Goal: Information Seeking & Learning: Learn about a topic

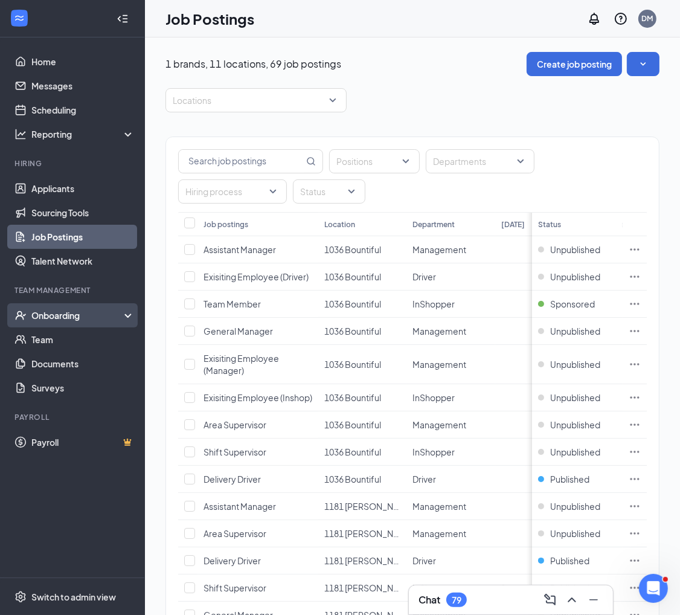
click at [64, 315] on div "Onboarding" at bounding box center [77, 315] width 93 height 12
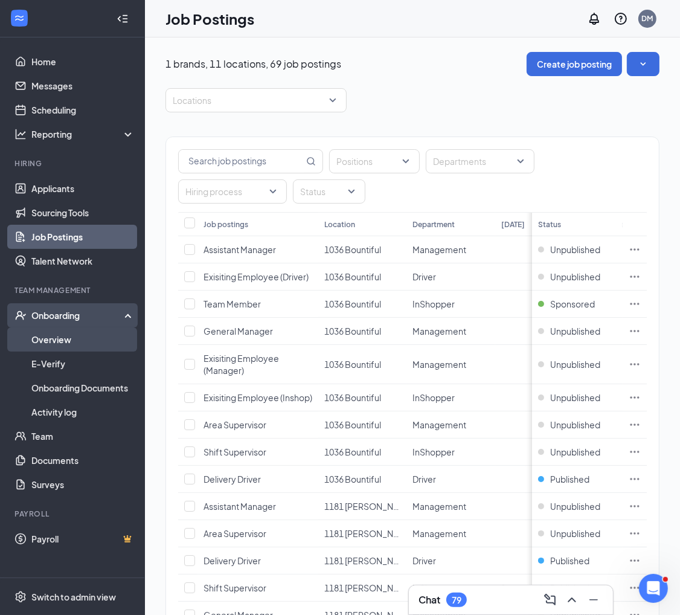
click at [63, 344] on link "Overview" at bounding box center [82, 339] width 103 height 24
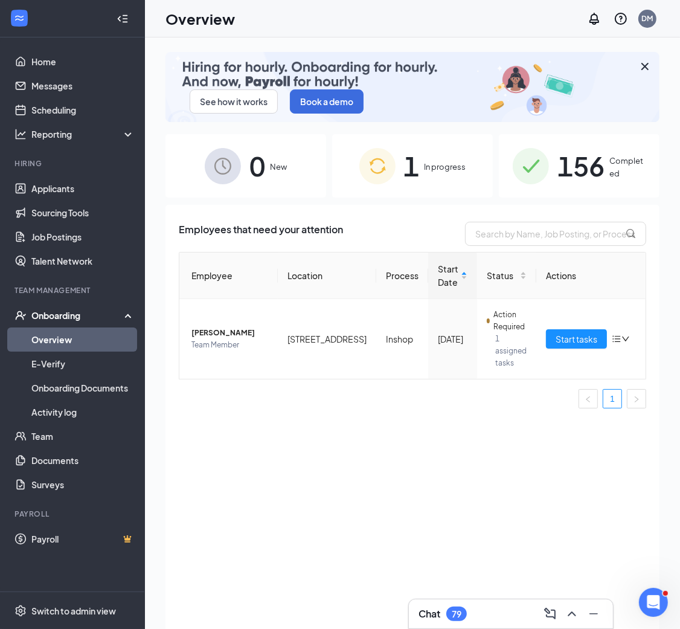
click at [414, 164] on span "1" at bounding box center [412, 166] width 16 height 42
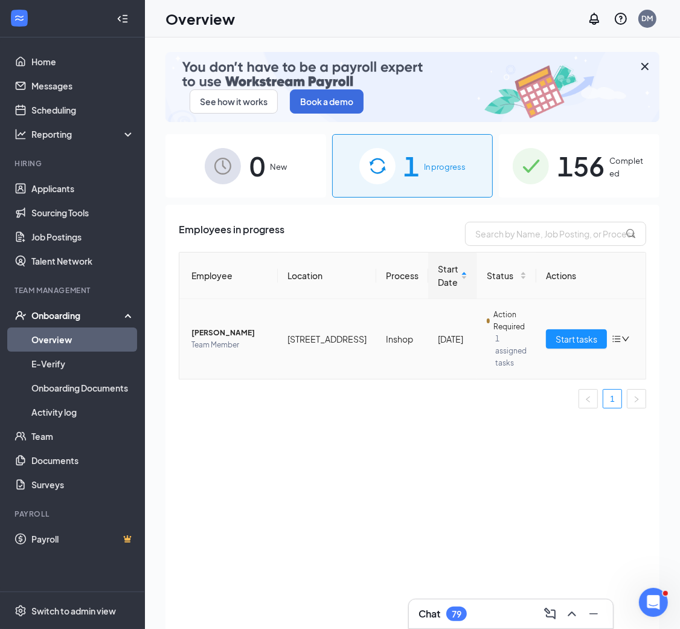
click at [612, 334] on icon "bars" at bounding box center [617, 339] width 10 height 10
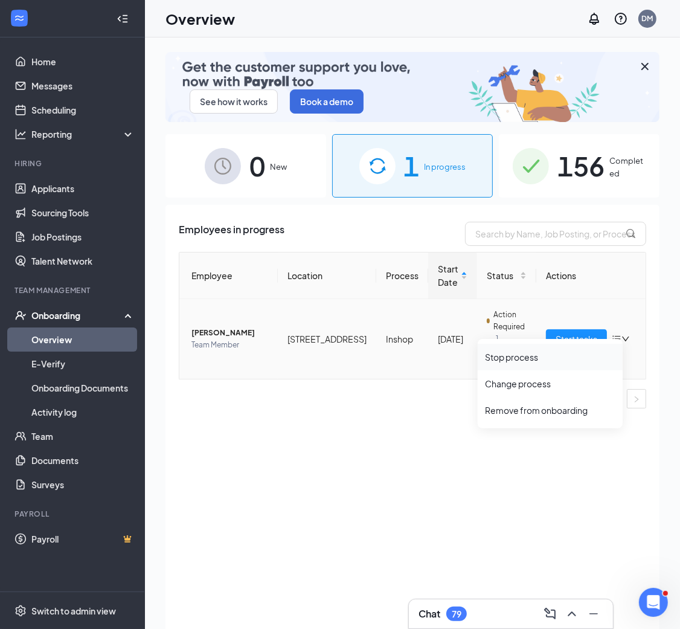
click at [536, 362] on div "Stop process" at bounding box center [550, 357] width 130 height 12
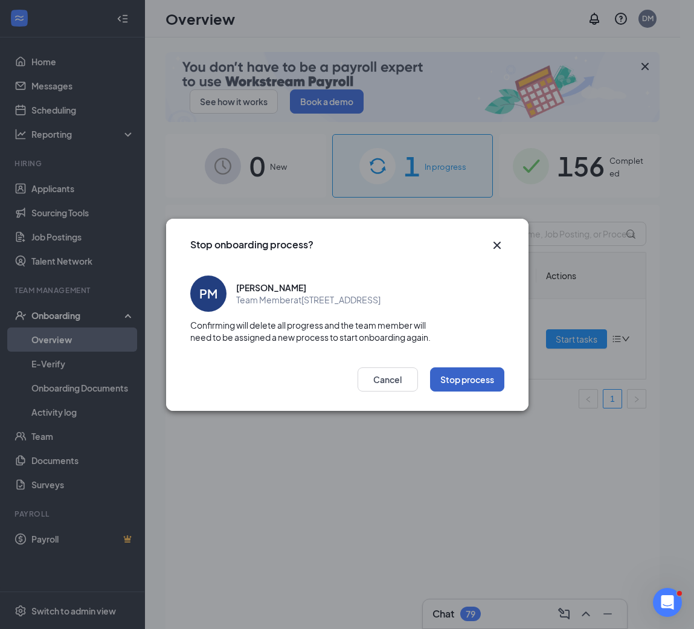
click at [443, 379] on button "Stop process" at bounding box center [467, 379] width 74 height 24
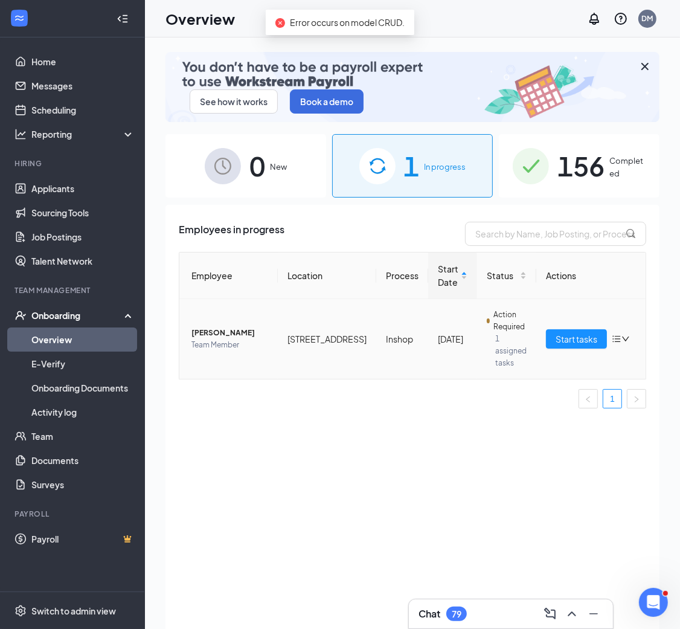
click at [622, 335] on icon "down" at bounding box center [626, 339] width 8 height 8
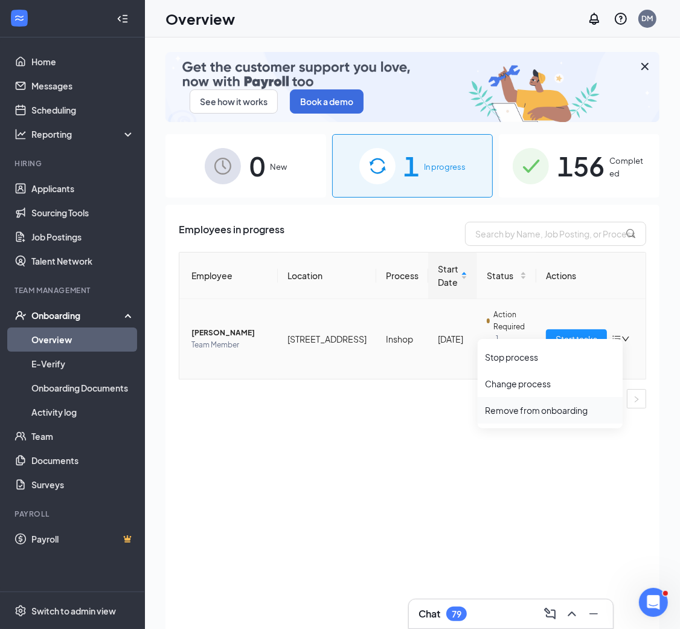
click at [557, 410] on div "Remove from onboarding" at bounding box center [550, 410] width 130 height 12
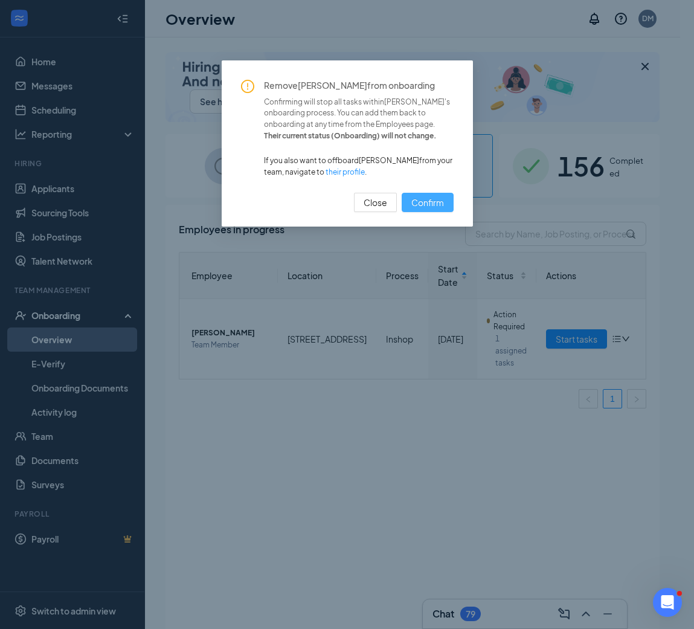
click at [434, 209] on span "Confirm" at bounding box center [427, 202] width 33 height 13
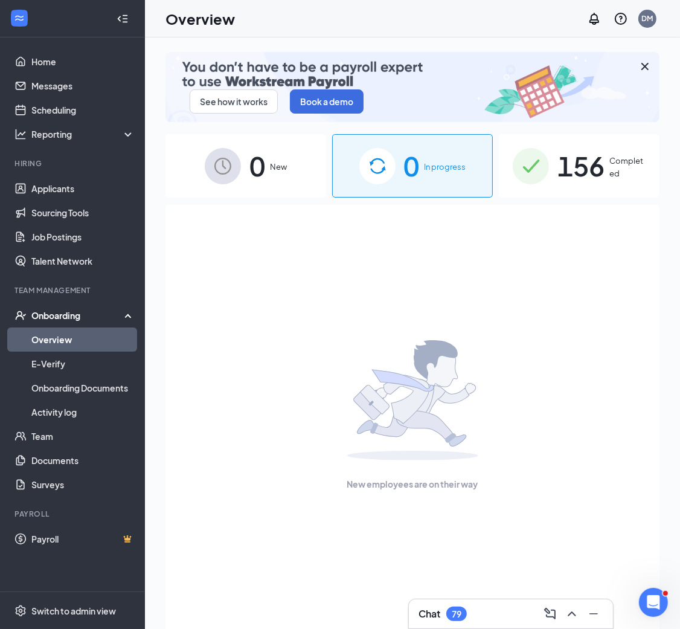
click at [559, 163] on span "156" at bounding box center [581, 166] width 47 height 42
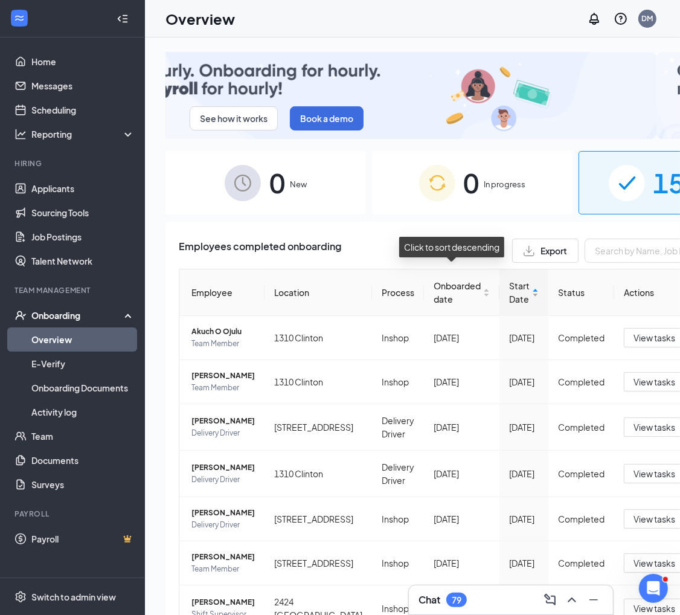
click at [509, 286] on div "Start Date" at bounding box center [524, 292] width 30 height 27
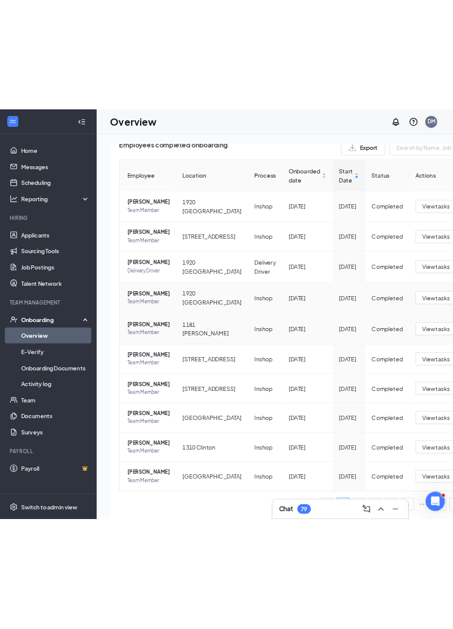
scroll to position [362, 0]
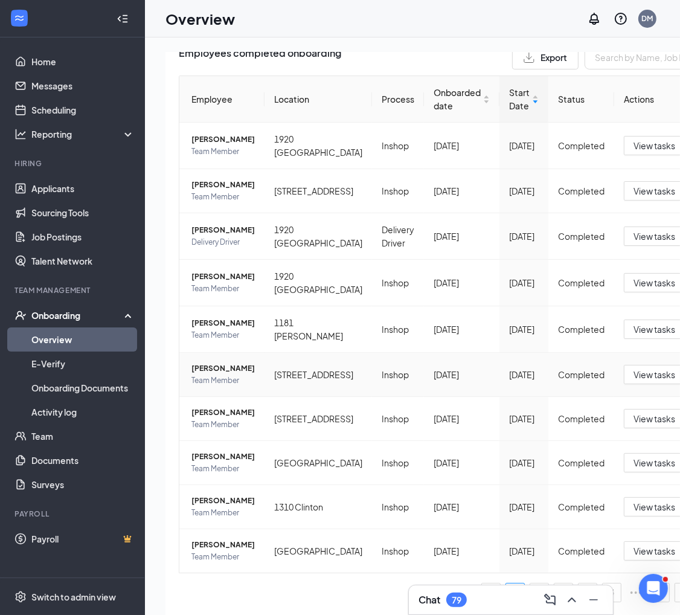
click at [210, 362] on span "[PERSON_NAME]" at bounding box center [222, 368] width 63 height 12
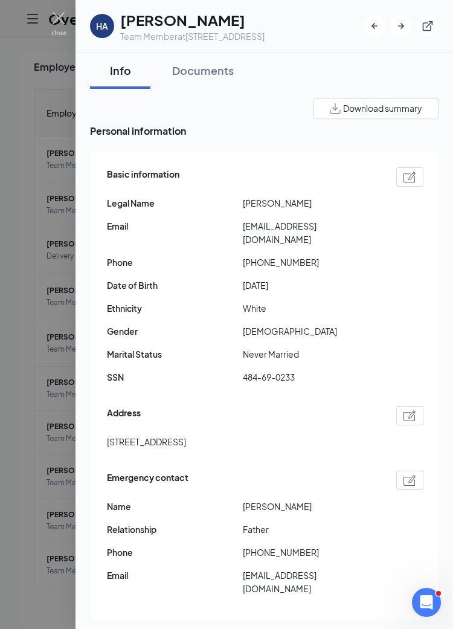
click at [289, 286] on div "Basic information Legal Name [PERSON_NAME] Email [EMAIL_ADDRESS][DOMAIN_NAME] P…" at bounding box center [265, 278] width 317 height 229
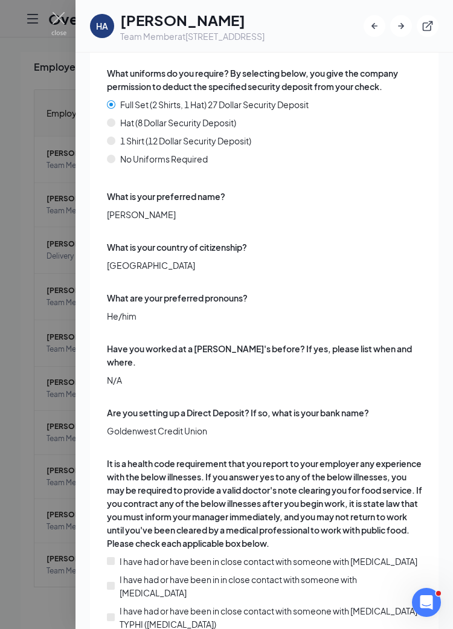
scroll to position [2717, 0]
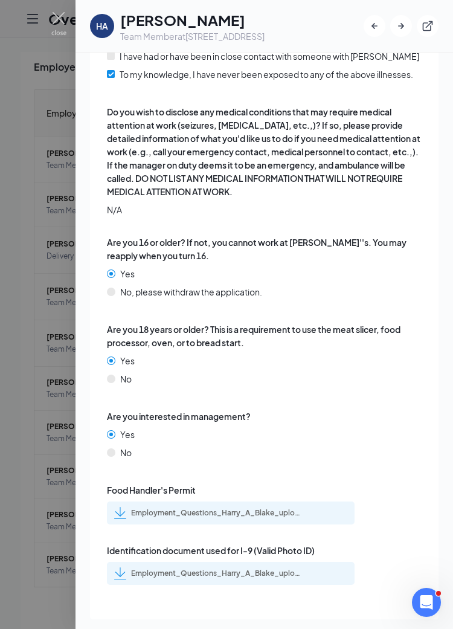
click at [220, 572] on div "Employment_Questions_Harry_A_Blake_uploadedfile_20250814.pdf.pdf" at bounding box center [215, 573] width 169 height 10
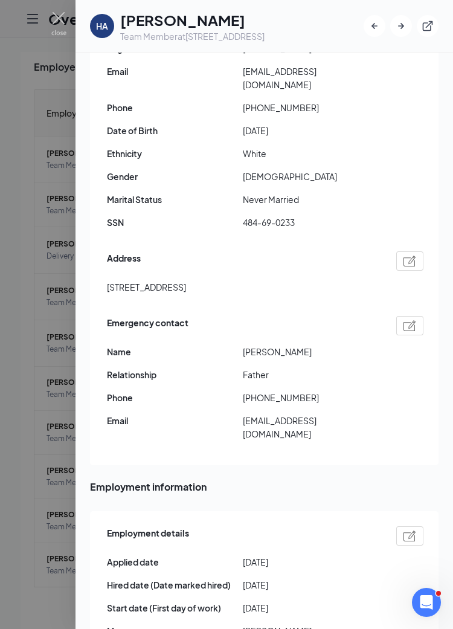
scroll to position [181, 0]
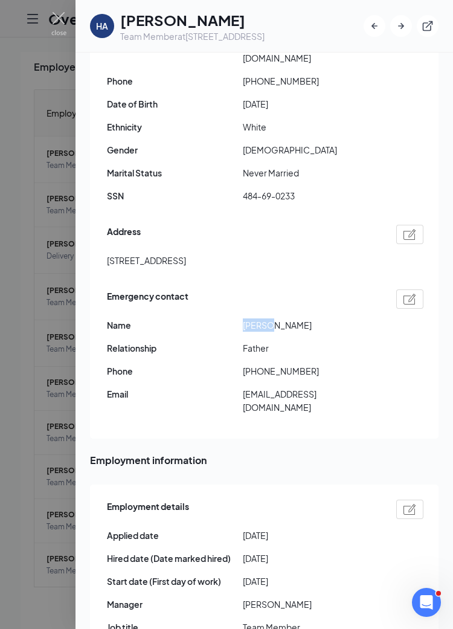
drag, startPoint x: 244, startPoint y: 313, endPoint x: 268, endPoint y: 309, distance: 23.8
click at [268, 318] on span "[PERSON_NAME]" at bounding box center [311, 324] width 136 height 13
copy span "Delon"
click at [291, 364] on span "[PHONE_NUMBER]" at bounding box center [311, 370] width 136 height 13
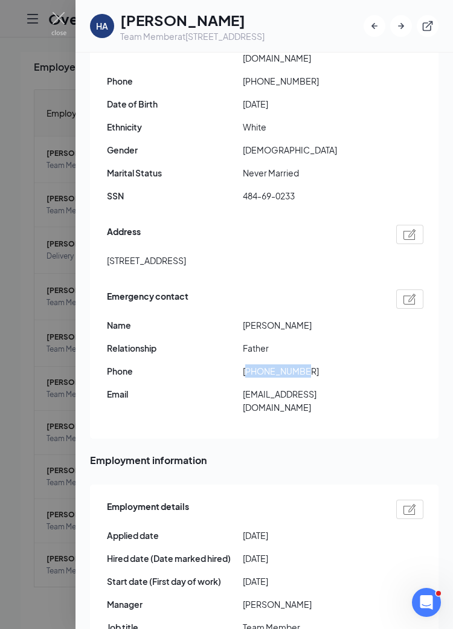
copy span "18015645226"
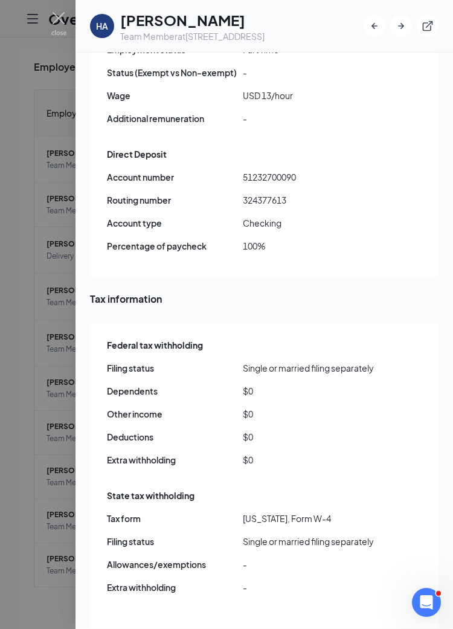
scroll to position [906, 0]
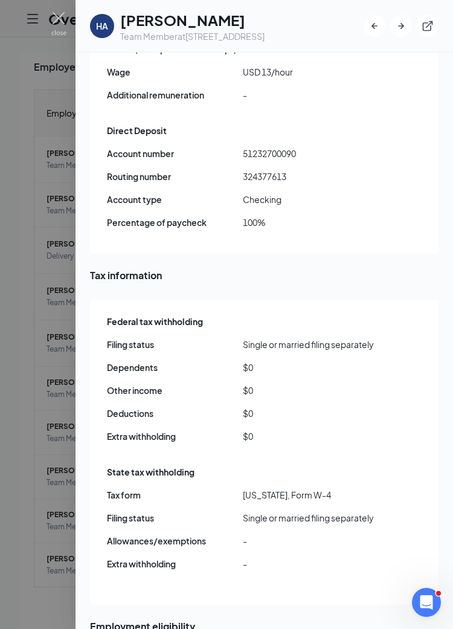
click at [272, 147] on span "51232700090" at bounding box center [311, 153] width 136 height 13
copy span "51232700090"
click at [278, 170] on span "324377613" at bounding box center [311, 176] width 136 height 13
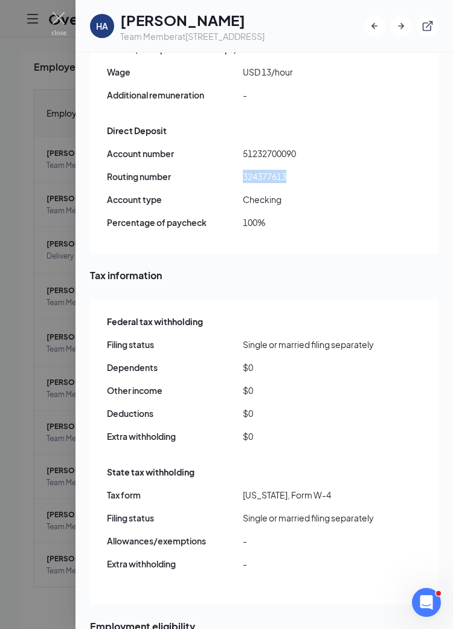
copy span "324377613"
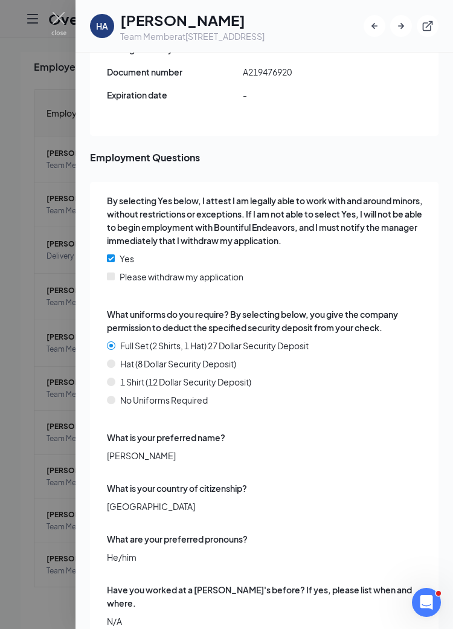
scroll to position [2174, 0]
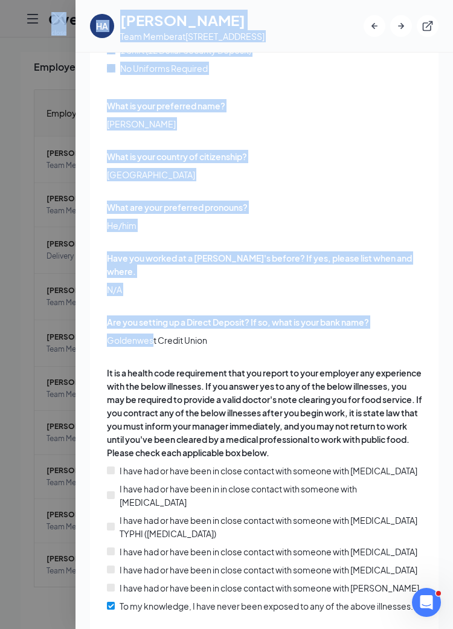
drag, startPoint x: 155, startPoint y: 326, endPoint x: 72, endPoint y: 323, distance: 82.2
click at [72, 323] on div "HA [PERSON_NAME] Team Member at [STREET_ADDRESS] Info Documents Download summar…" at bounding box center [226, 314] width 453 height 629
click at [133, 333] on span "Goldenwest Credit Union" at bounding box center [265, 339] width 317 height 13
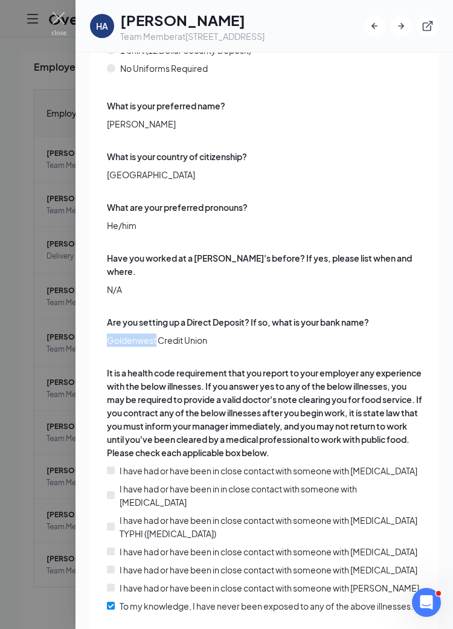
drag, startPoint x: 155, startPoint y: 327, endPoint x: 109, endPoint y: 326, distance: 45.3
click at [109, 333] on span "Goldenwest Credit Union" at bounding box center [265, 339] width 317 height 13
copy span "Goldenwest"
click at [289, 232] on div "What are your preferred pronouns? He/him" at bounding box center [265, 226] width 317 height 51
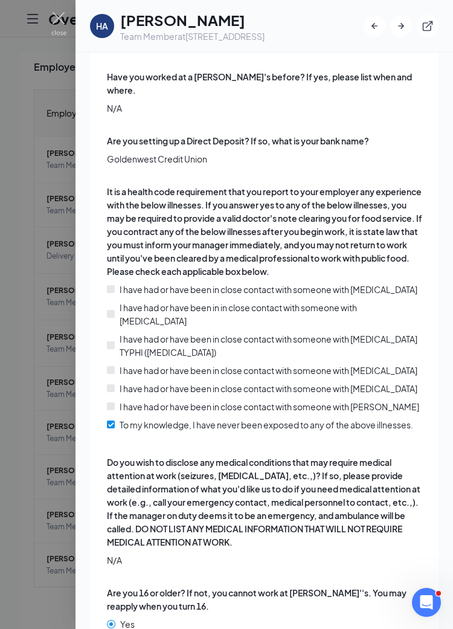
scroll to position [2717, 0]
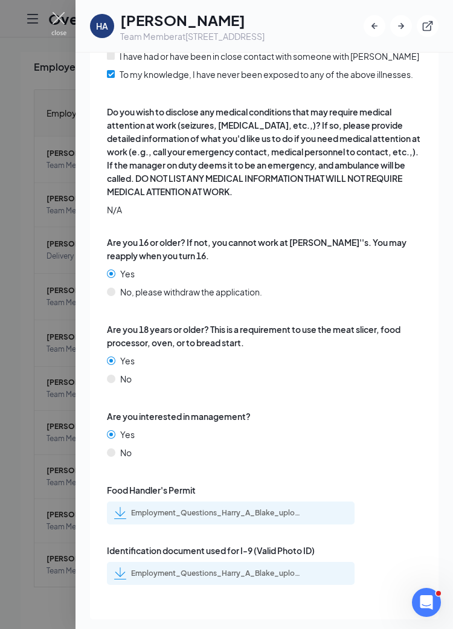
click at [57, 14] on img at bounding box center [58, 24] width 15 height 24
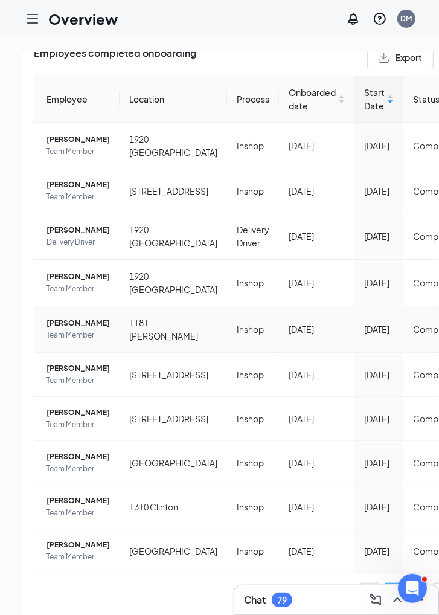
click at [54, 317] on span "[PERSON_NAME]" at bounding box center [78, 323] width 63 height 12
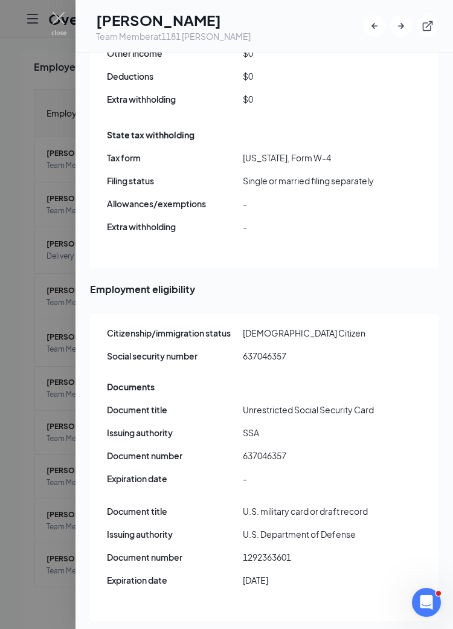
scroll to position [1540, 0]
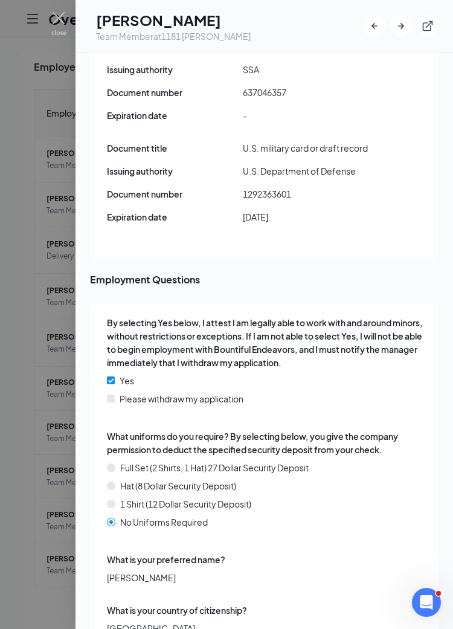
click at [112, 463] on img at bounding box center [111, 467] width 8 height 8
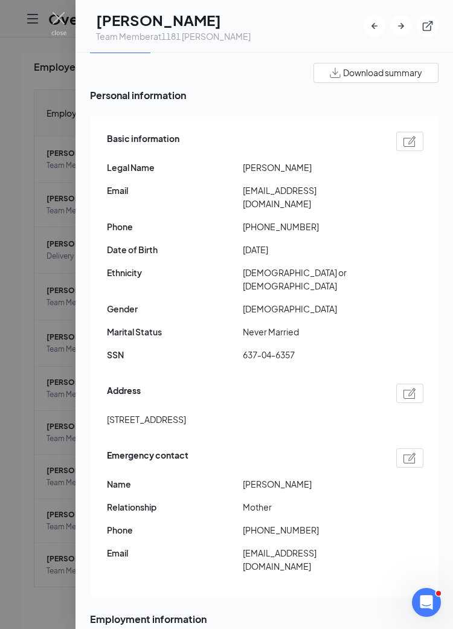
scroll to position [0, 0]
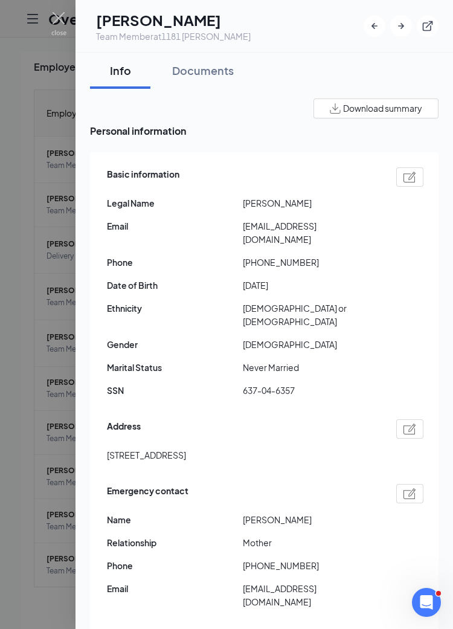
click at [273, 559] on span "[PHONE_NUMBER]" at bounding box center [311, 565] width 136 height 13
copy span "19565252911"
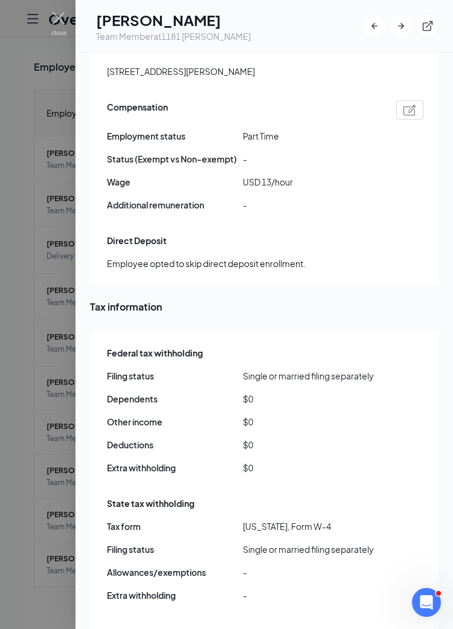
scroll to position [906, 0]
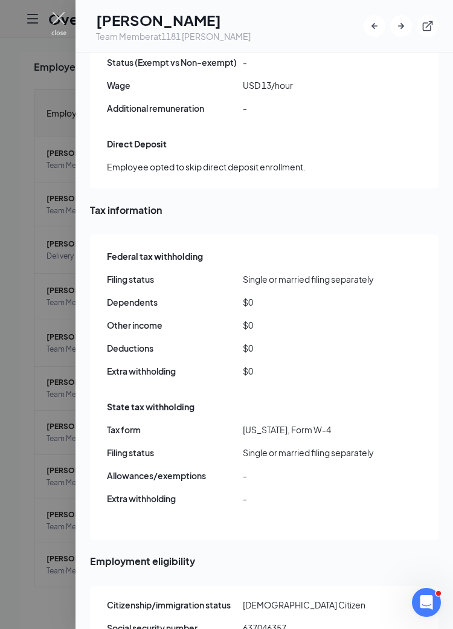
click at [57, 13] on img at bounding box center [58, 24] width 15 height 24
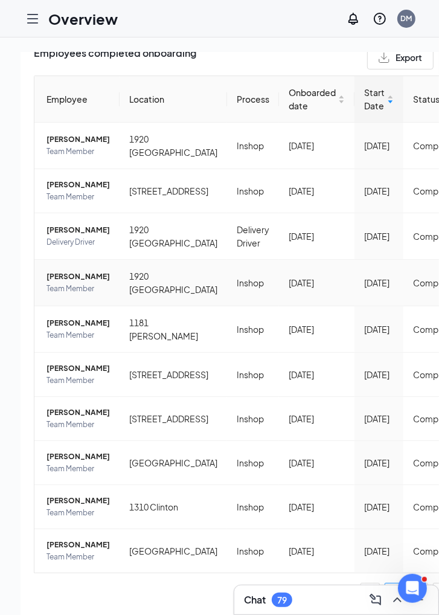
click at [78, 271] on span "[PERSON_NAME]" at bounding box center [78, 277] width 63 height 12
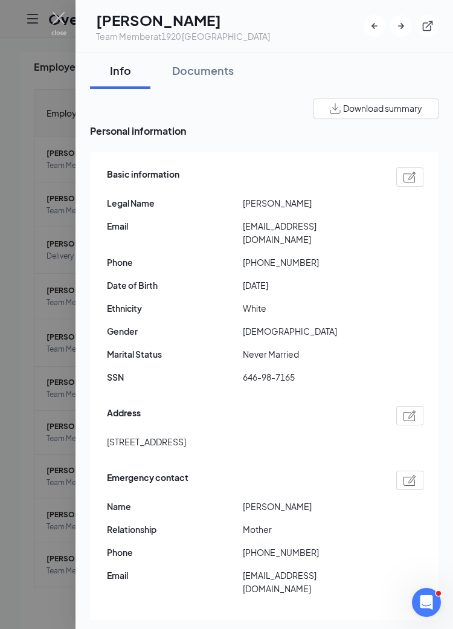
click at [275, 545] on span "[PHONE_NUMBER]" at bounding box center [311, 551] width 136 height 13
copy span "18015895142"
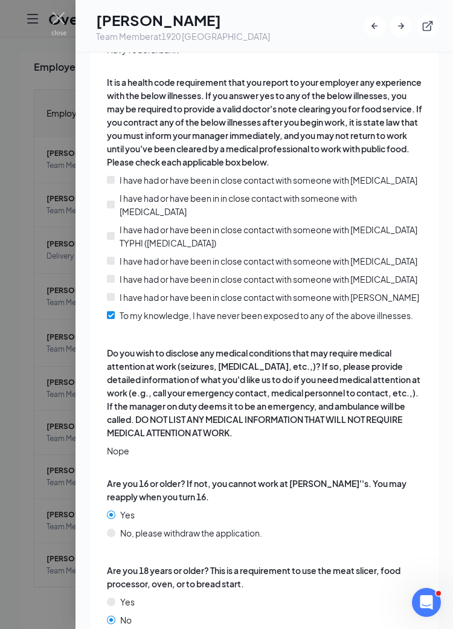
scroll to position [2265, 0]
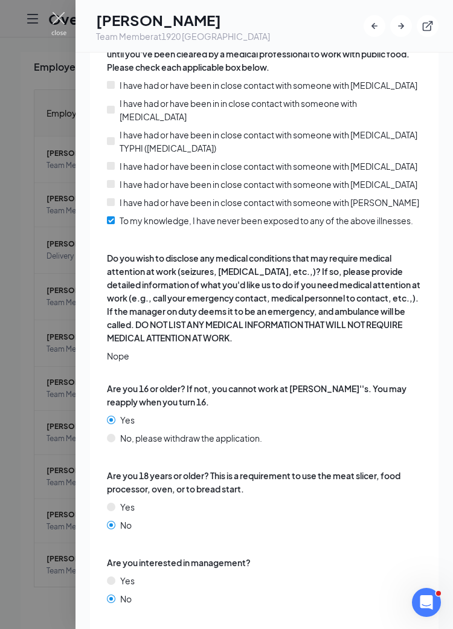
click at [63, 13] on img at bounding box center [58, 24] width 15 height 24
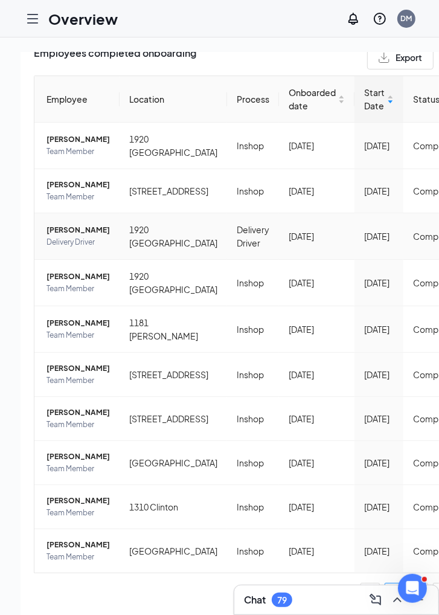
click at [64, 224] on span "[PERSON_NAME]" at bounding box center [78, 230] width 63 height 12
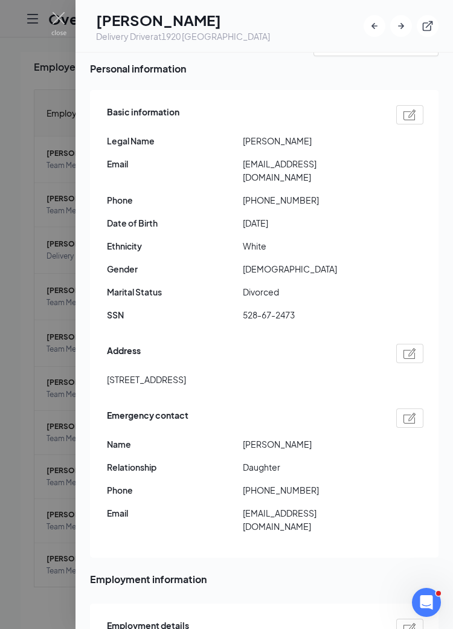
scroll to position [91, 0]
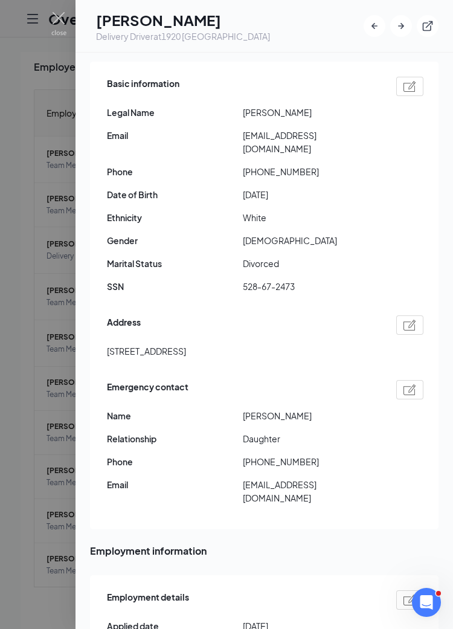
click at [289, 455] on span "[PHONE_NUMBER]" at bounding box center [311, 461] width 136 height 13
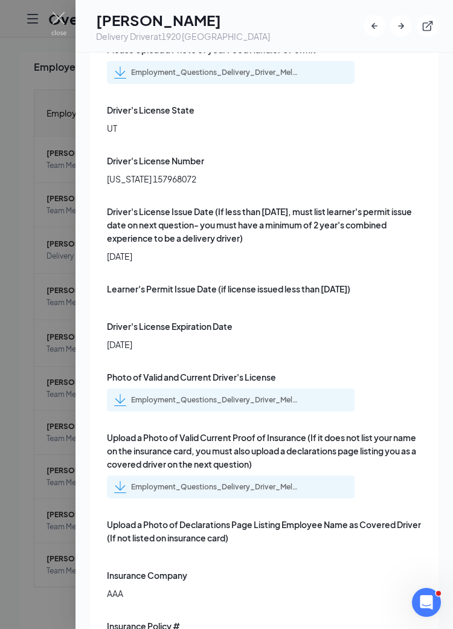
scroll to position [2990, 0]
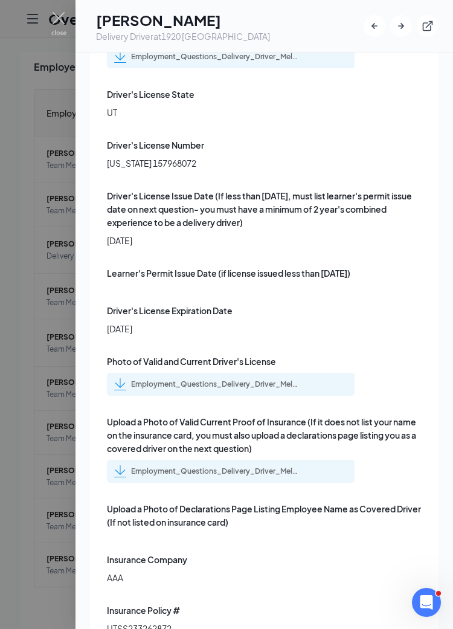
click at [162, 156] on span "[US_STATE] 157968072" at bounding box center [265, 162] width 317 height 13
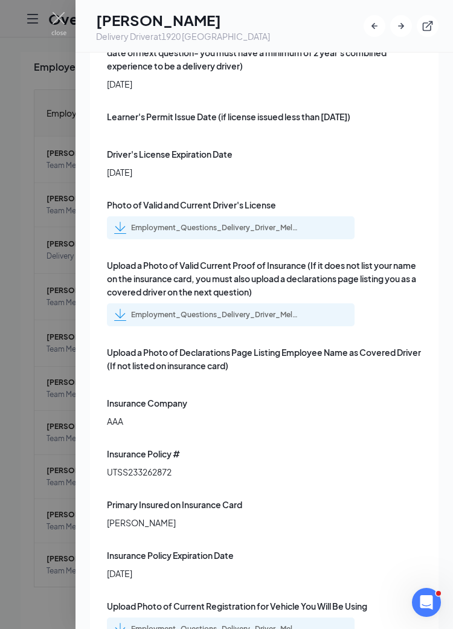
scroll to position [3171, 0]
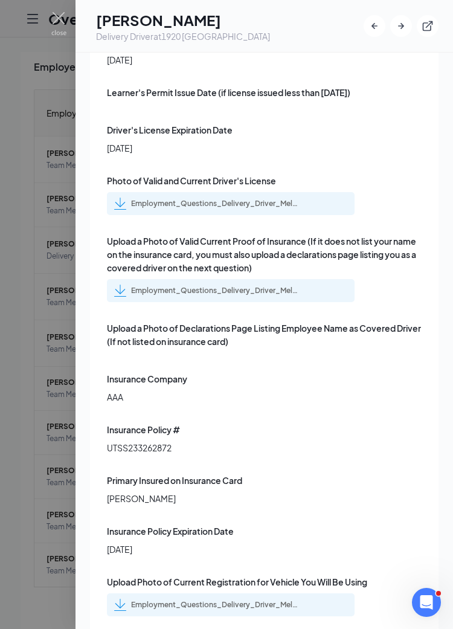
click at [210, 286] on div "Employment_Questions_Delivery_Driver_Melanie_Thompson_uploadedfile_20250821.pdf…" at bounding box center [215, 291] width 169 height 10
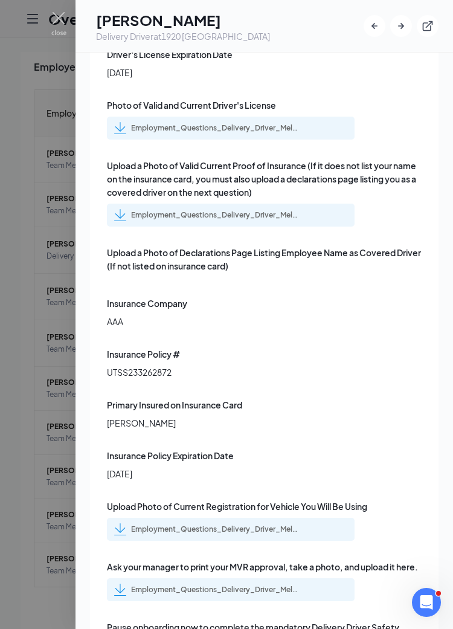
scroll to position [3261, 0]
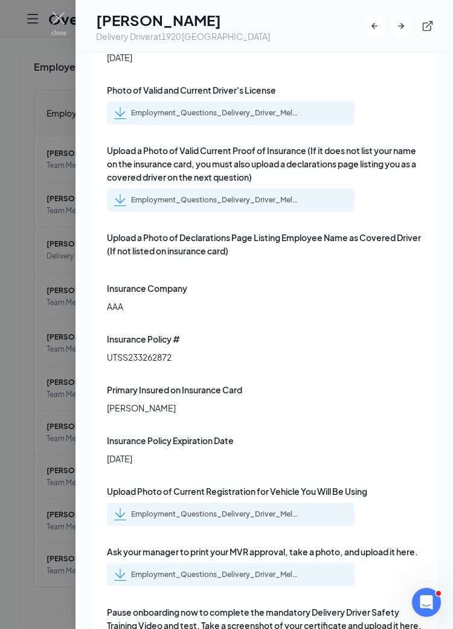
click at [141, 350] on span "UTSS233262872" at bounding box center [265, 356] width 317 height 13
drag, startPoint x: 106, startPoint y: 391, endPoint x: 184, endPoint y: 396, distance: 77.5
copy span "[PERSON_NAME]"
click at [148, 350] on span "UTSS233262872" at bounding box center [265, 356] width 317 height 13
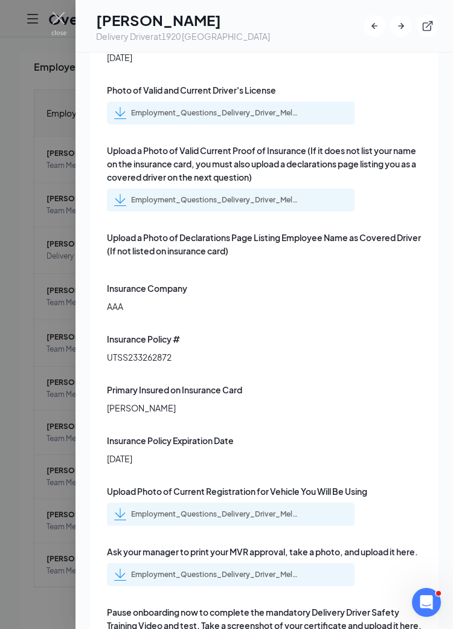
click at [148, 350] on span "UTSS233262872" at bounding box center [265, 356] width 317 height 13
copy span "UTSS233262872"
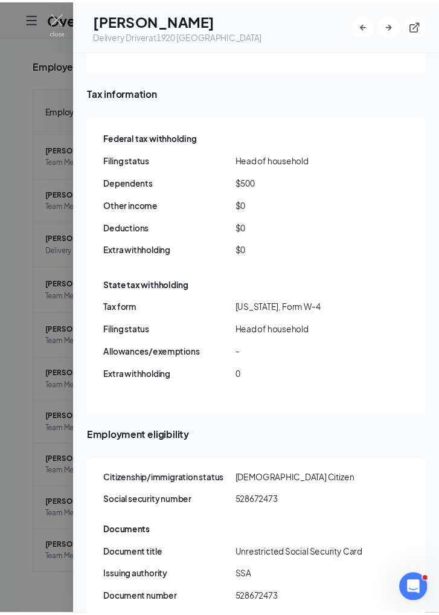
scroll to position [815, 0]
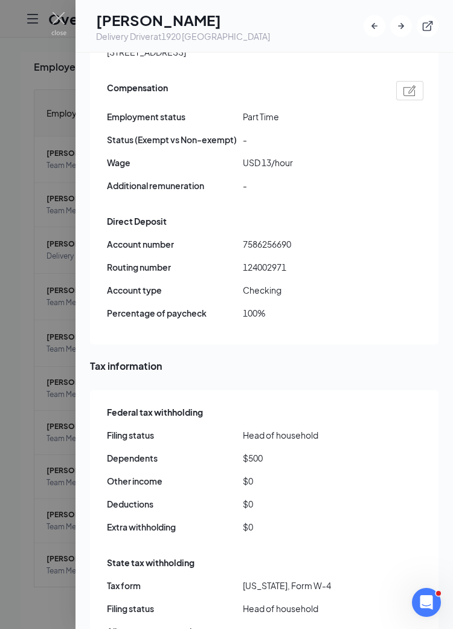
click at [282, 237] on span "7586256690" at bounding box center [311, 243] width 136 height 13
copy span "7586256690"
click at [262, 260] on span "124002971" at bounding box center [311, 266] width 136 height 13
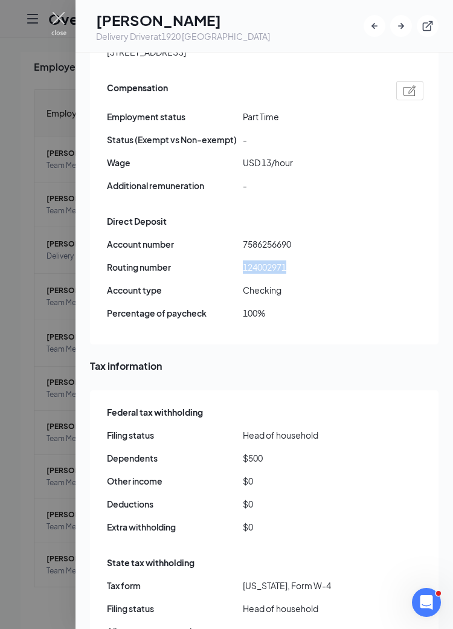
click at [55, 18] on img at bounding box center [58, 24] width 15 height 24
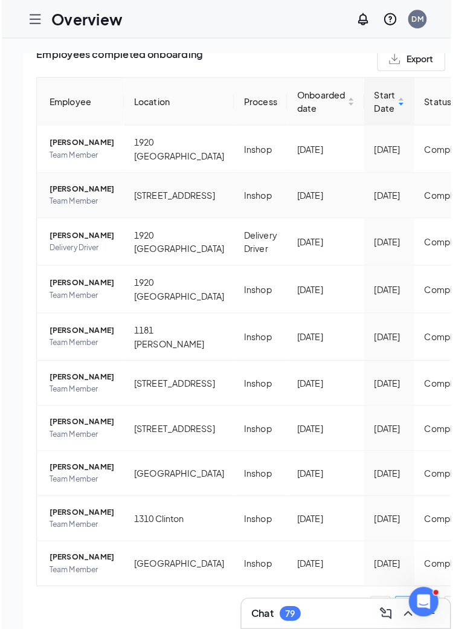
scroll to position [181, 0]
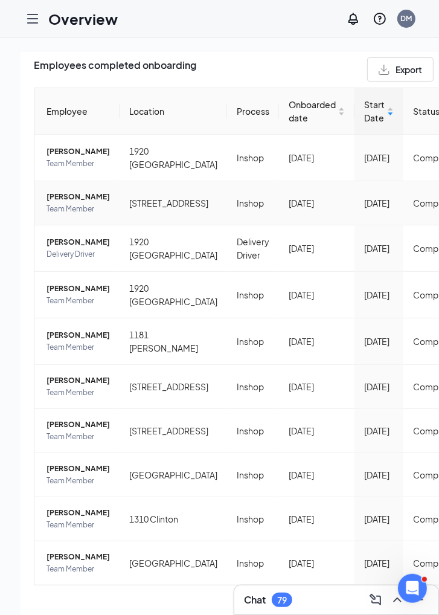
click at [62, 203] on span "[PERSON_NAME]" at bounding box center [78, 197] width 63 height 12
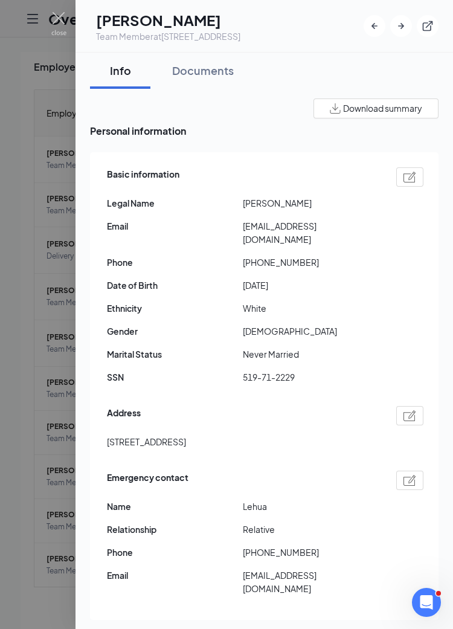
scroll to position [91, 0]
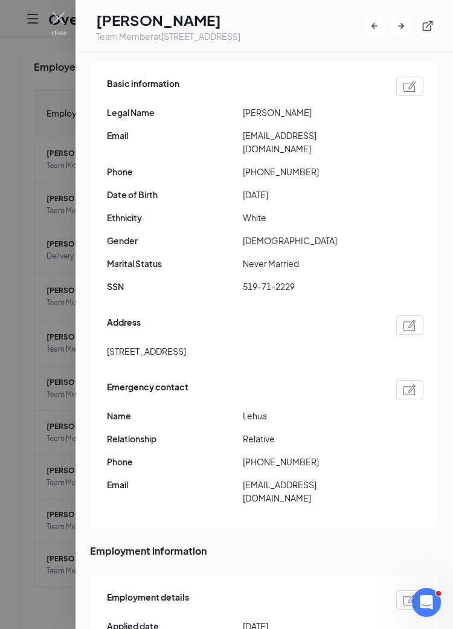
click at [284, 455] on span "[PHONE_NUMBER]" at bounding box center [311, 461] width 136 height 13
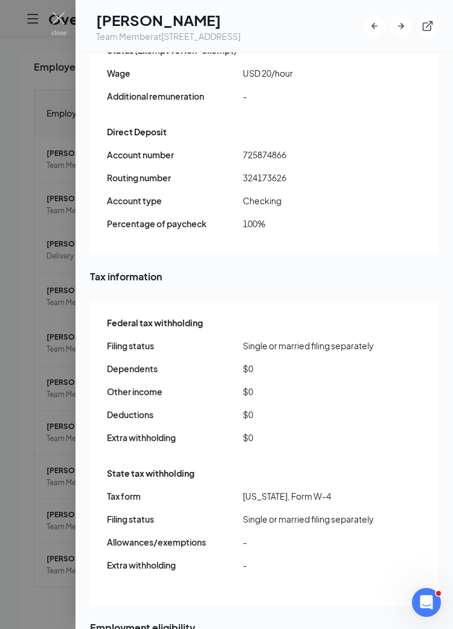
scroll to position [880, 0]
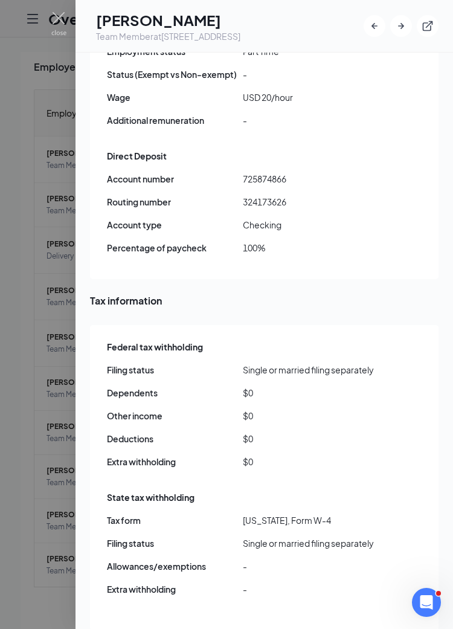
click at [281, 195] on span "324173626" at bounding box center [311, 201] width 136 height 13
click at [259, 172] on span "725874866" at bounding box center [311, 178] width 136 height 13
click at [59, 21] on img at bounding box center [58, 24] width 15 height 24
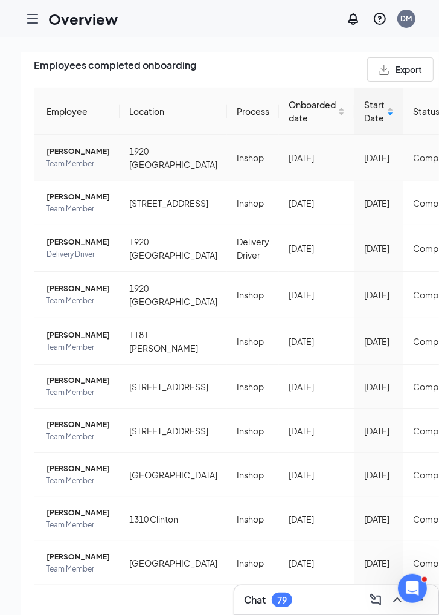
click at [77, 162] on span "Team Member" at bounding box center [78, 164] width 63 height 12
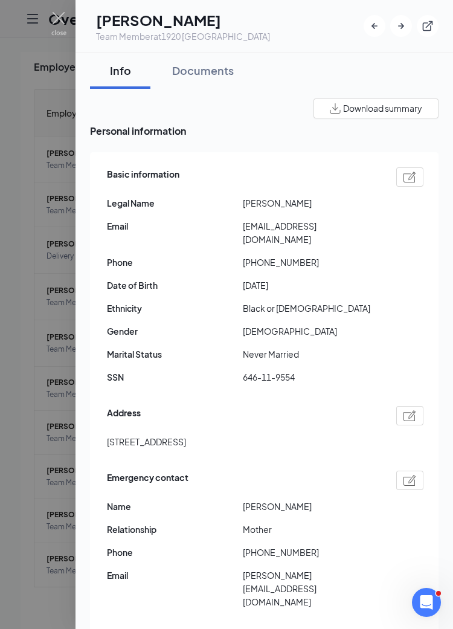
click at [280, 545] on span "[PHONE_NUMBER]" at bounding box center [311, 551] width 136 height 13
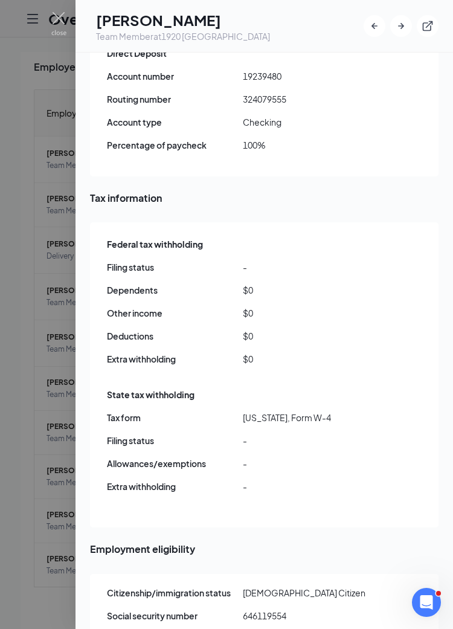
scroll to position [815, 0]
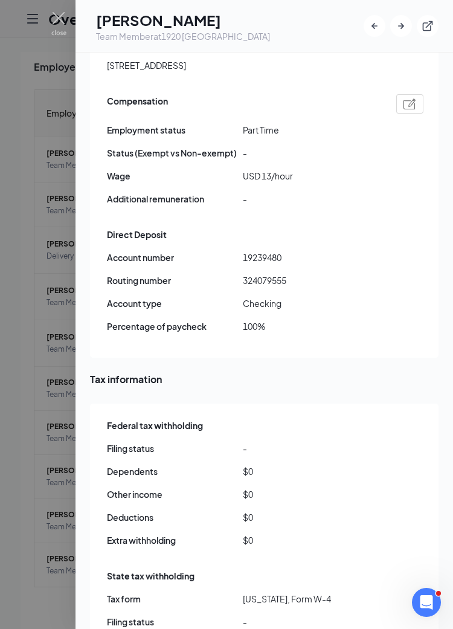
click at [262, 251] on span "19239480" at bounding box center [311, 257] width 136 height 13
click at [278, 274] on span "324079555" at bounding box center [311, 280] width 136 height 13
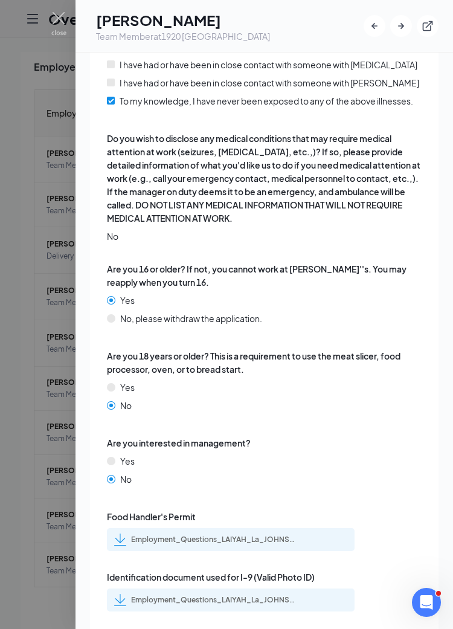
scroll to position [2488, 0]
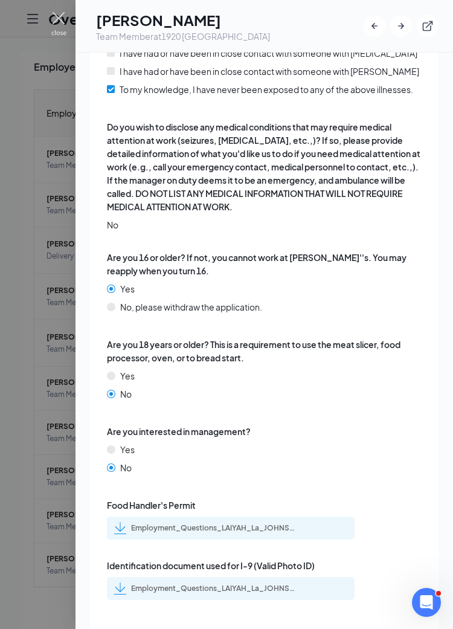
drag, startPoint x: 56, startPoint y: 23, endPoint x: 68, endPoint y: 57, distance: 36.7
click at [56, 22] on img at bounding box center [58, 24] width 15 height 24
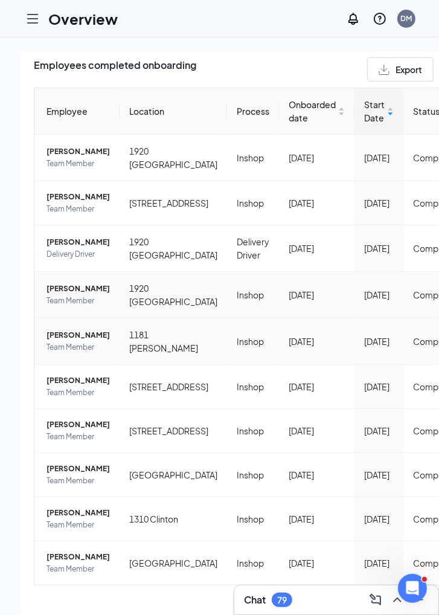
click at [60, 341] on span "[PERSON_NAME]" at bounding box center [78, 335] width 63 height 12
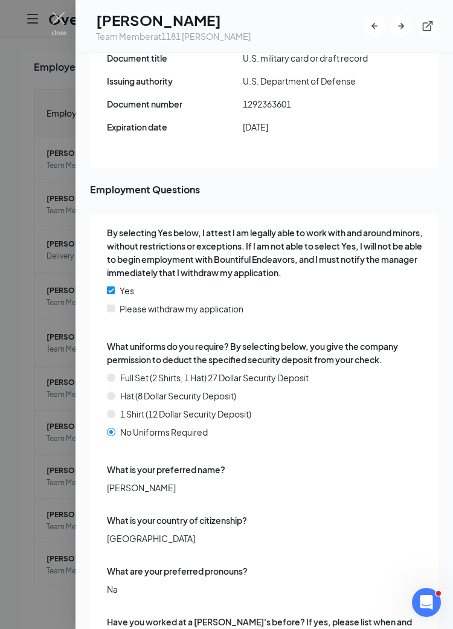
scroll to position [1721, 0]
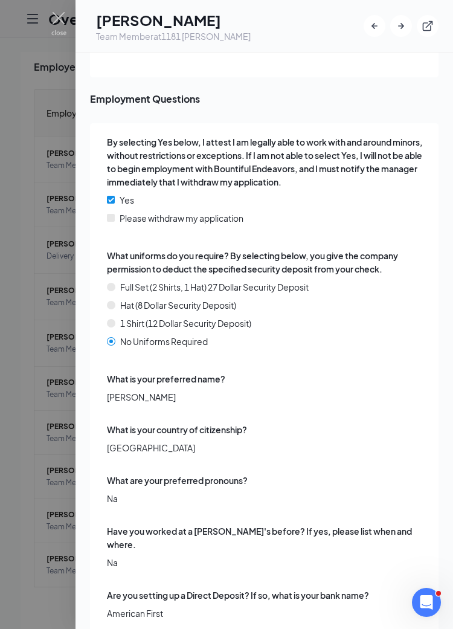
click at [60, 11] on div at bounding box center [226, 314] width 453 height 629
click at [57, 21] on h1 "Overview" at bounding box center [82, 18] width 69 height 21
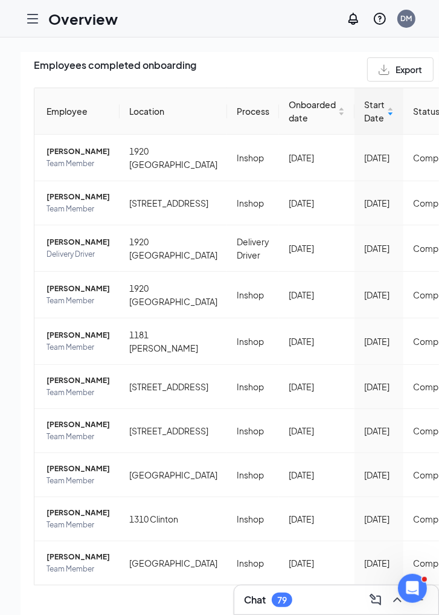
click at [36, 16] on icon "Hamburger" at bounding box center [32, 18] width 14 height 14
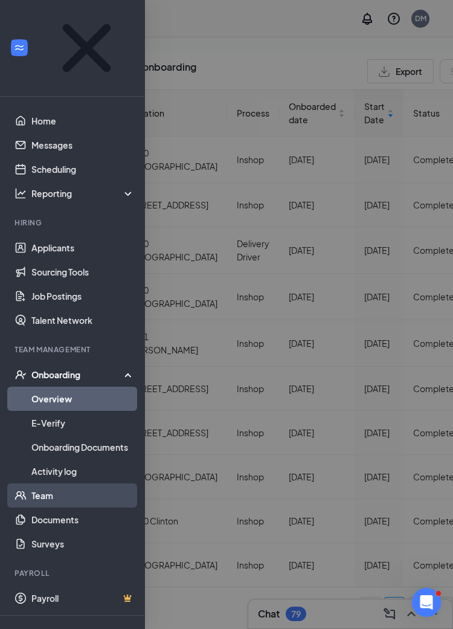
click at [54, 483] on link "Team" at bounding box center [82, 495] width 103 height 24
